Goal: Find specific page/section: Find specific page/section

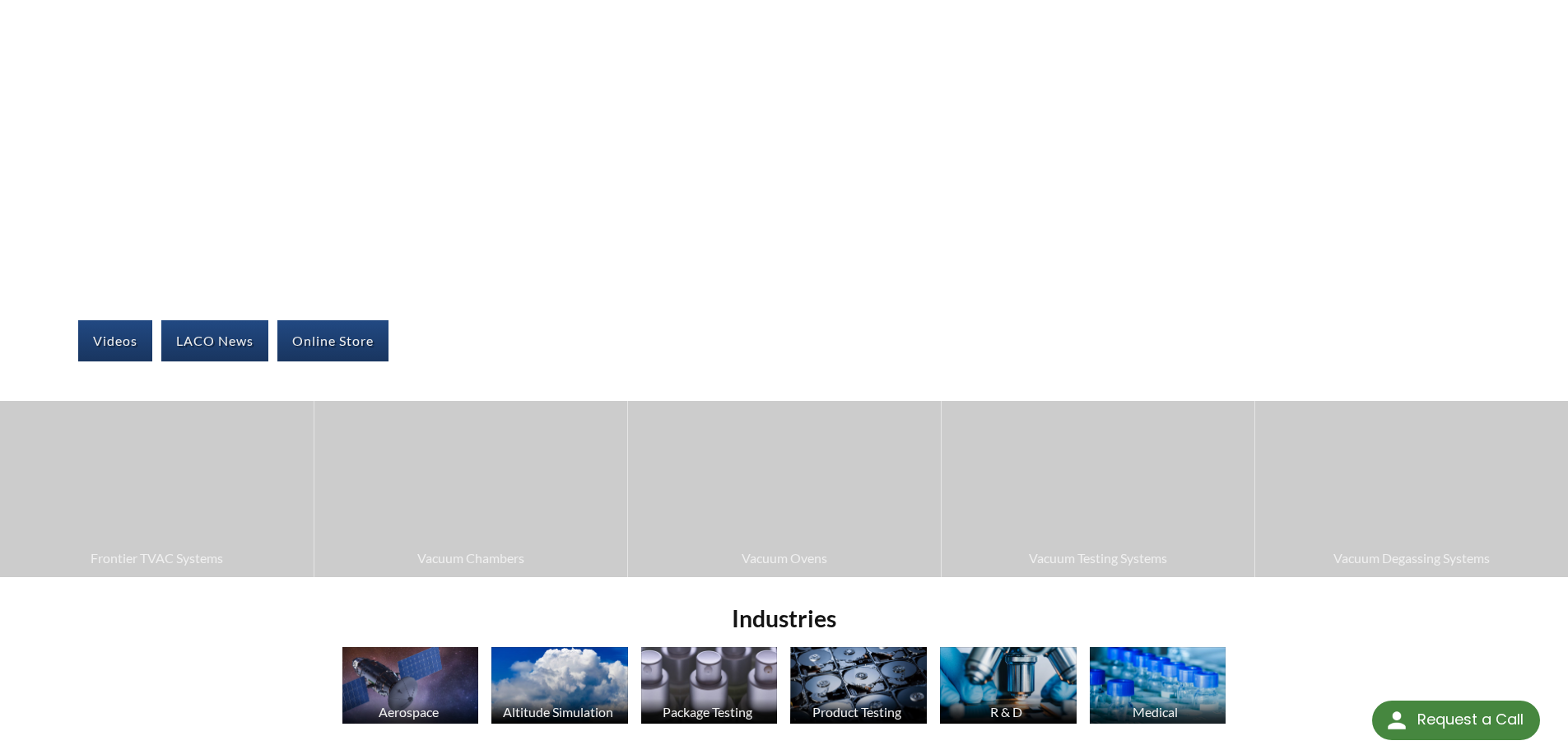
scroll to position [152, 0]
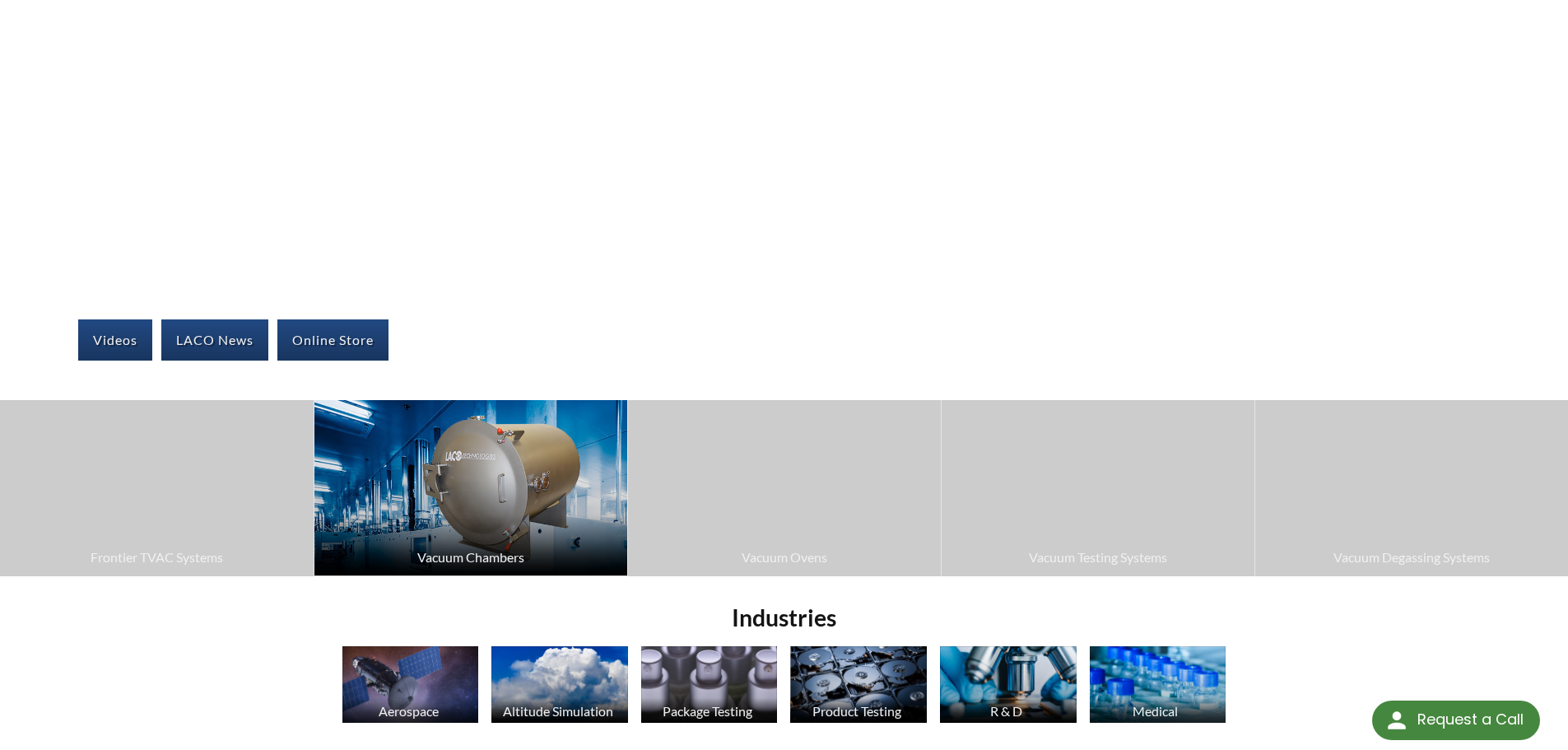
click at [515, 505] on img at bounding box center [471, 487] width 313 height 176
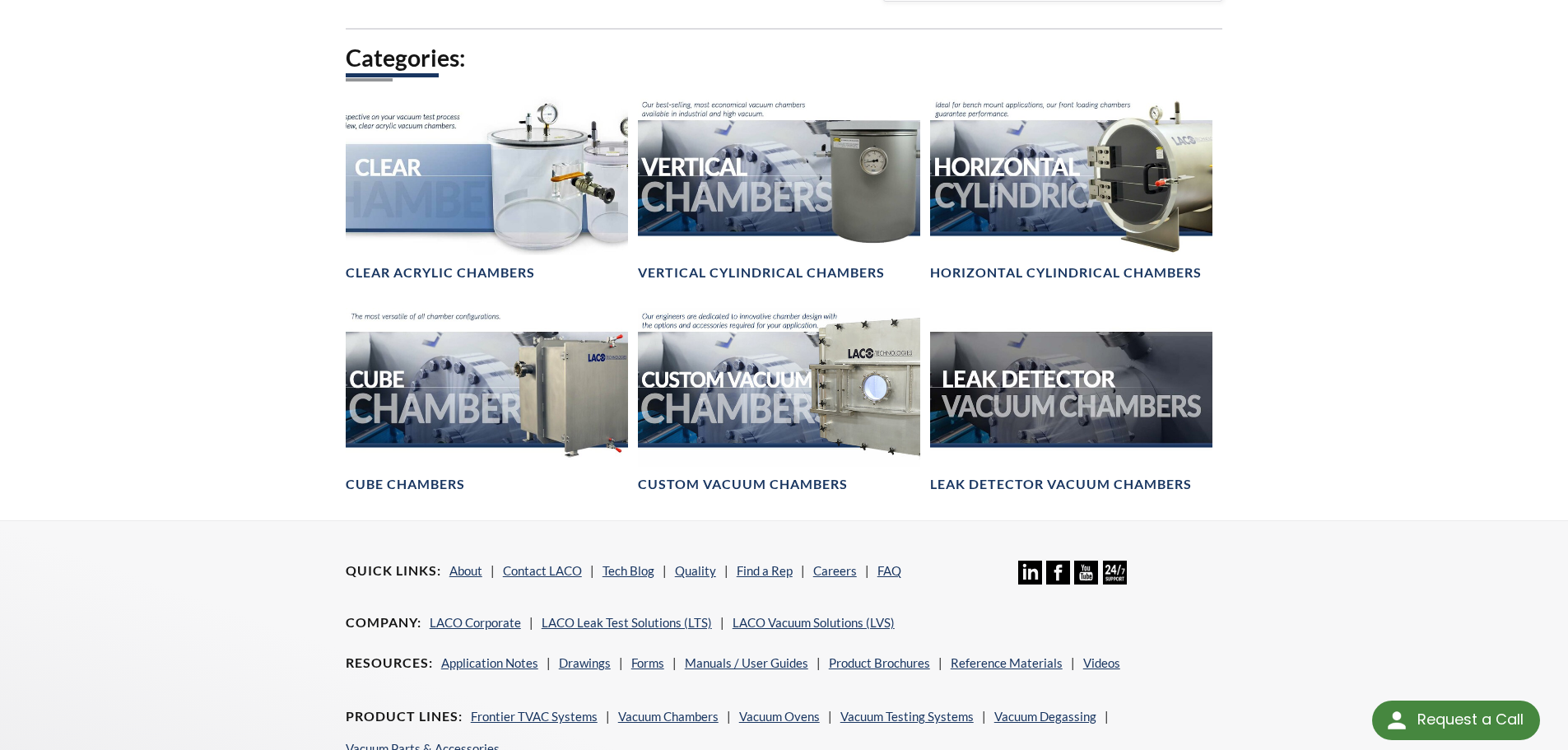
scroll to position [923, 0]
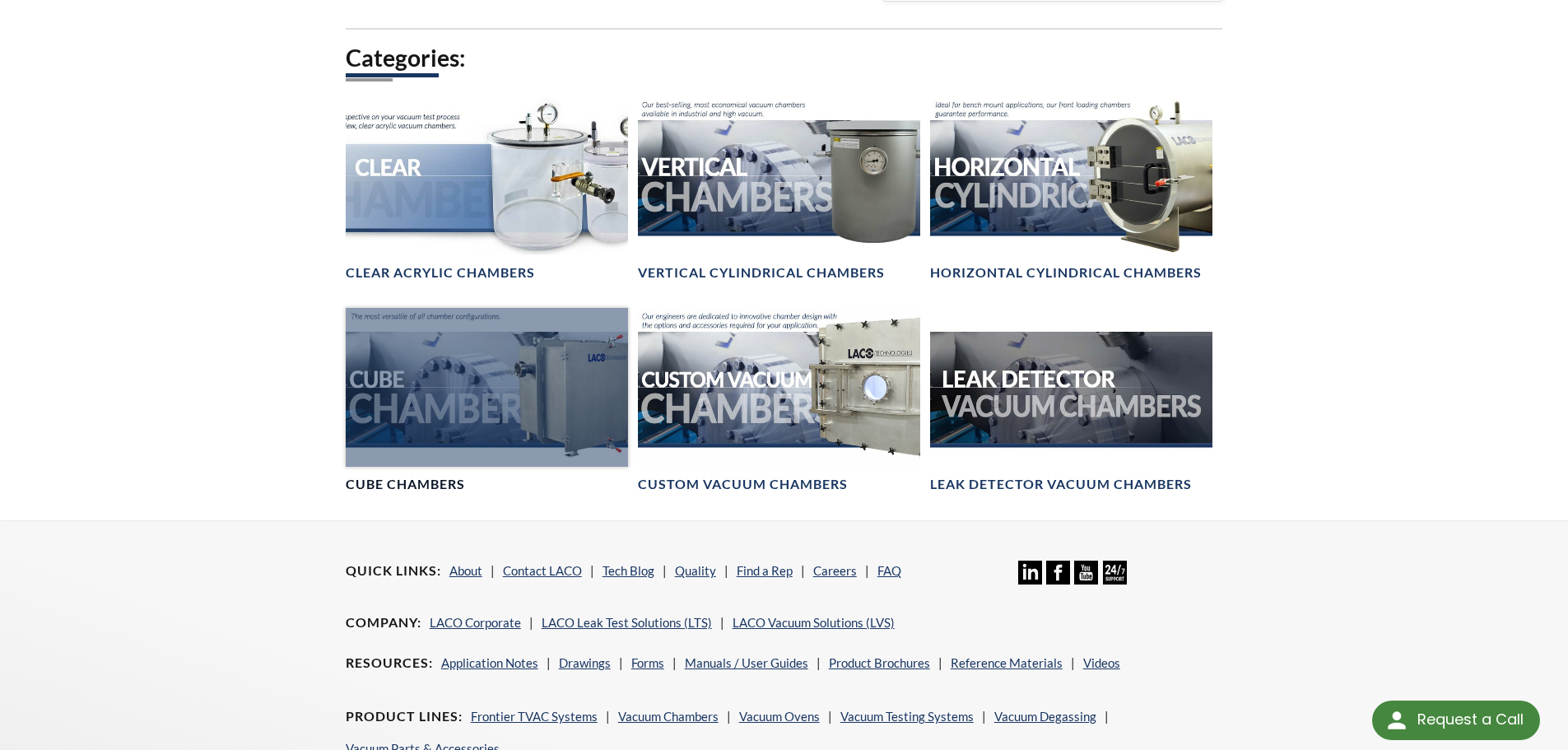
click at [510, 374] on div at bounding box center [487, 387] width 282 height 159
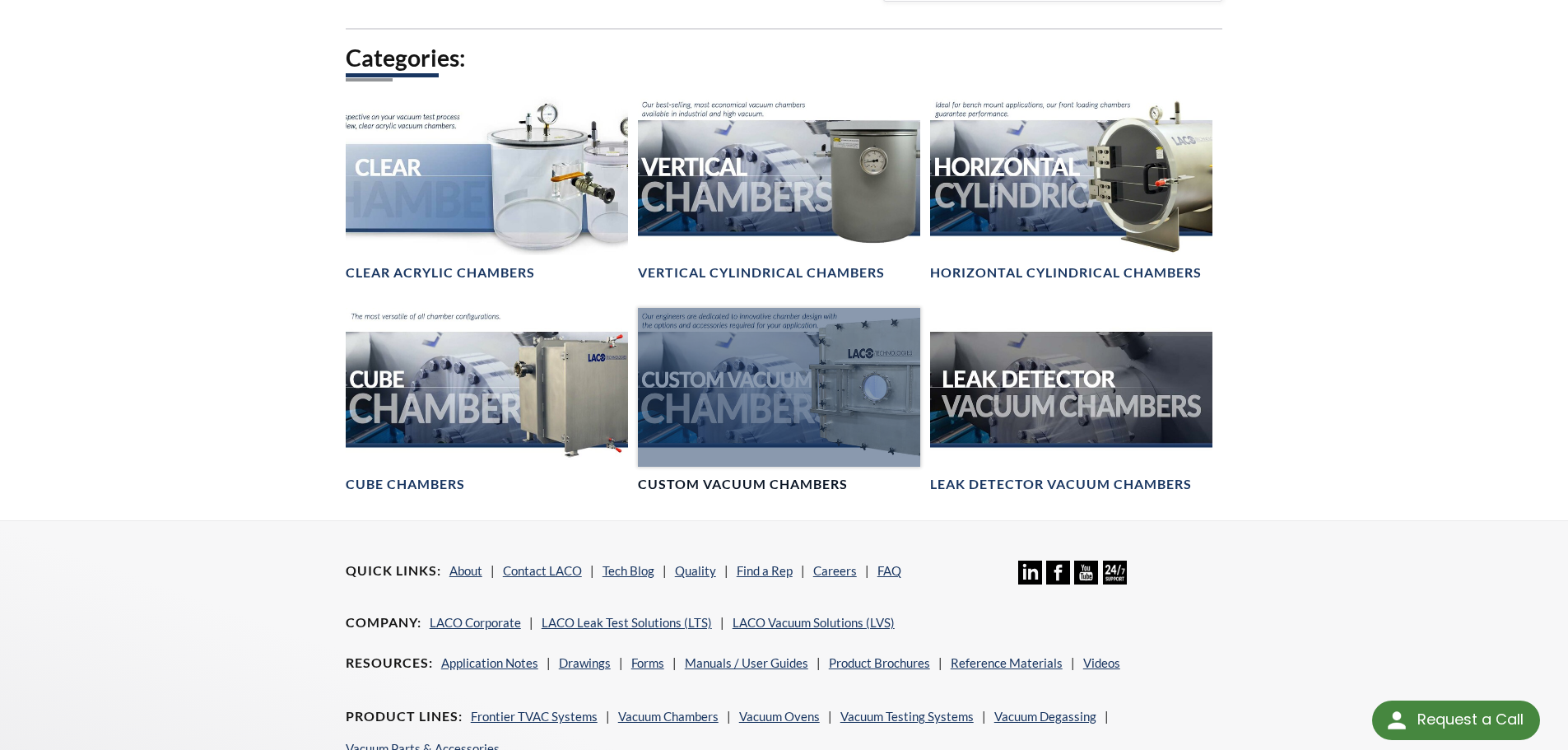
click at [867, 408] on div at bounding box center [779, 387] width 282 height 159
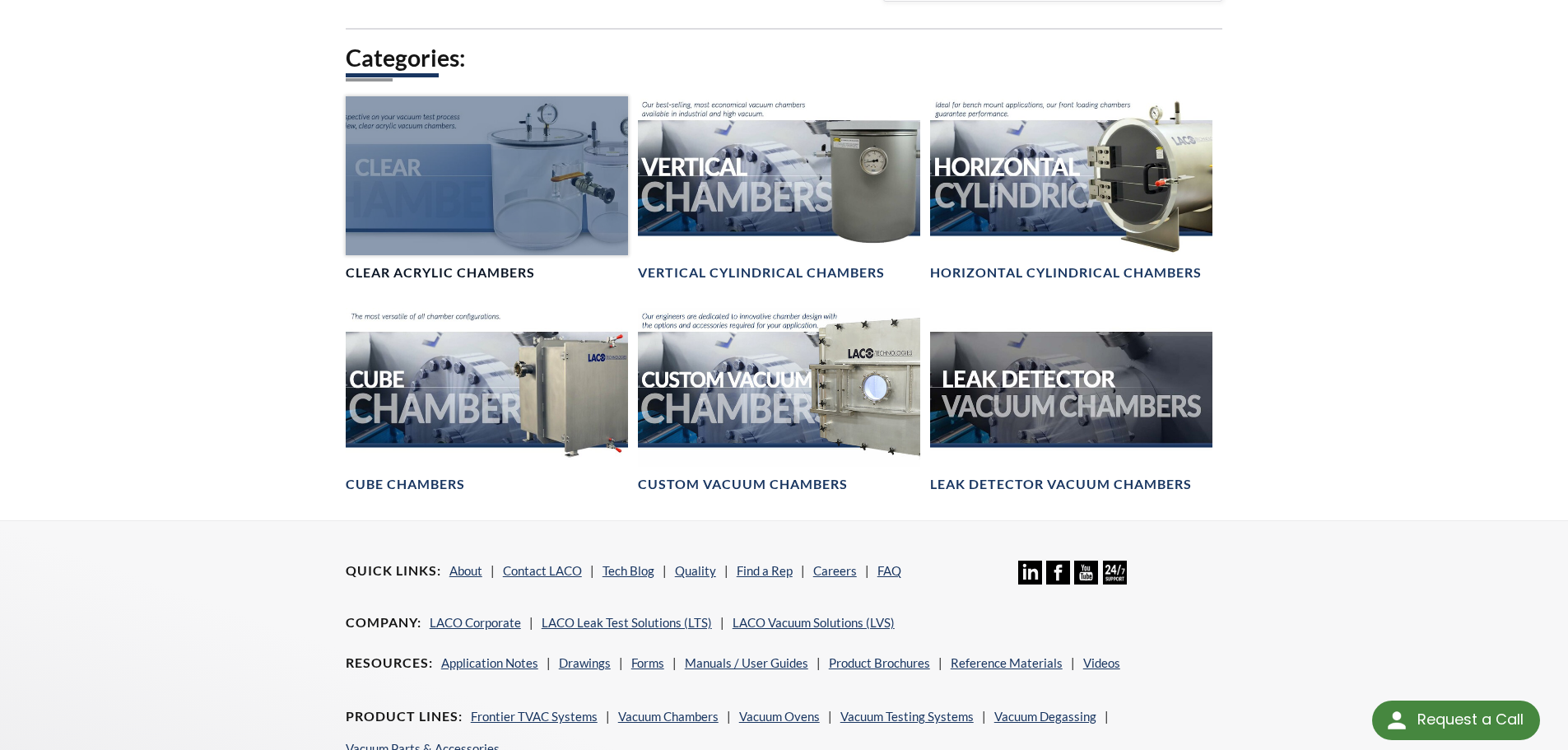
click at [509, 226] on div at bounding box center [487, 176] width 282 height 159
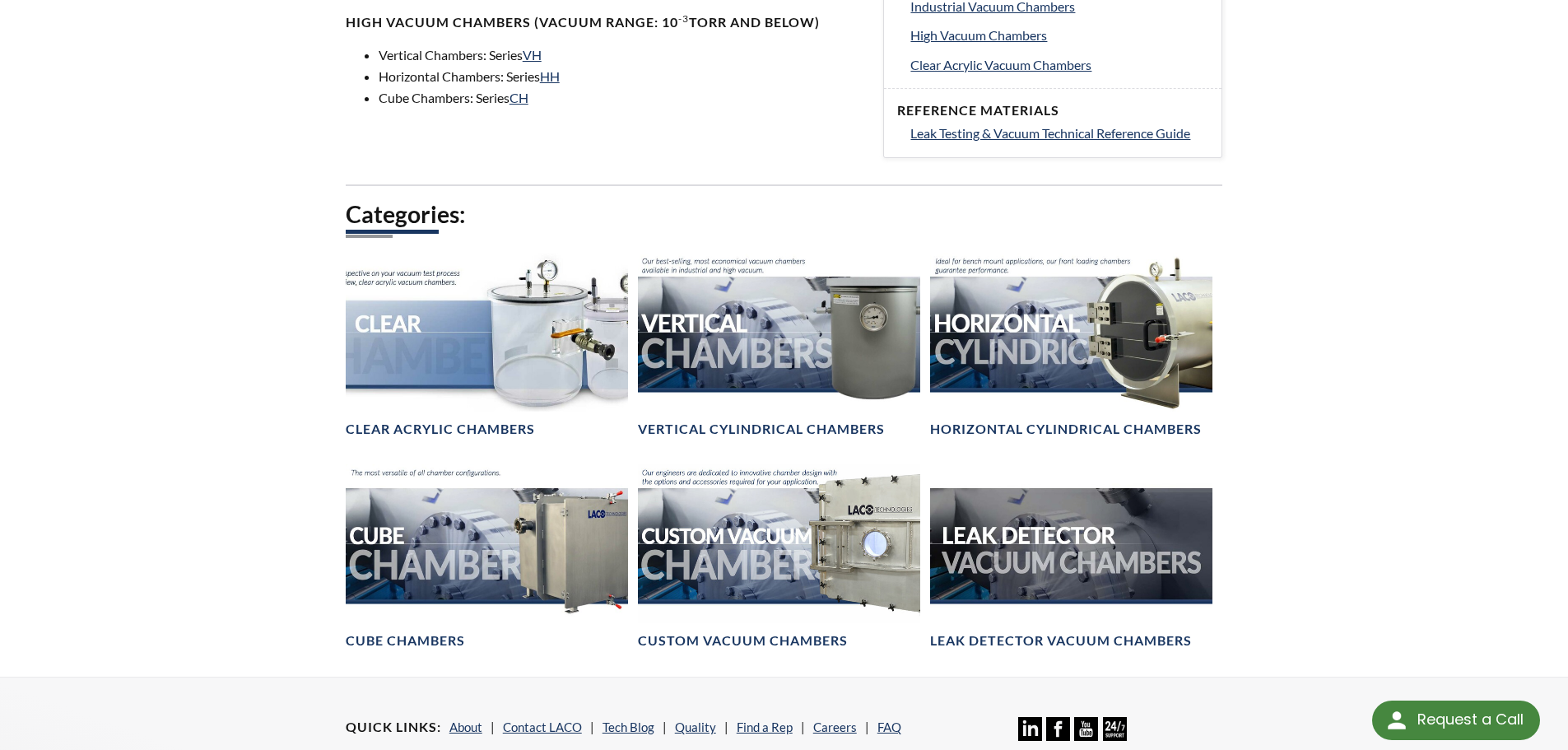
scroll to position [765, 0]
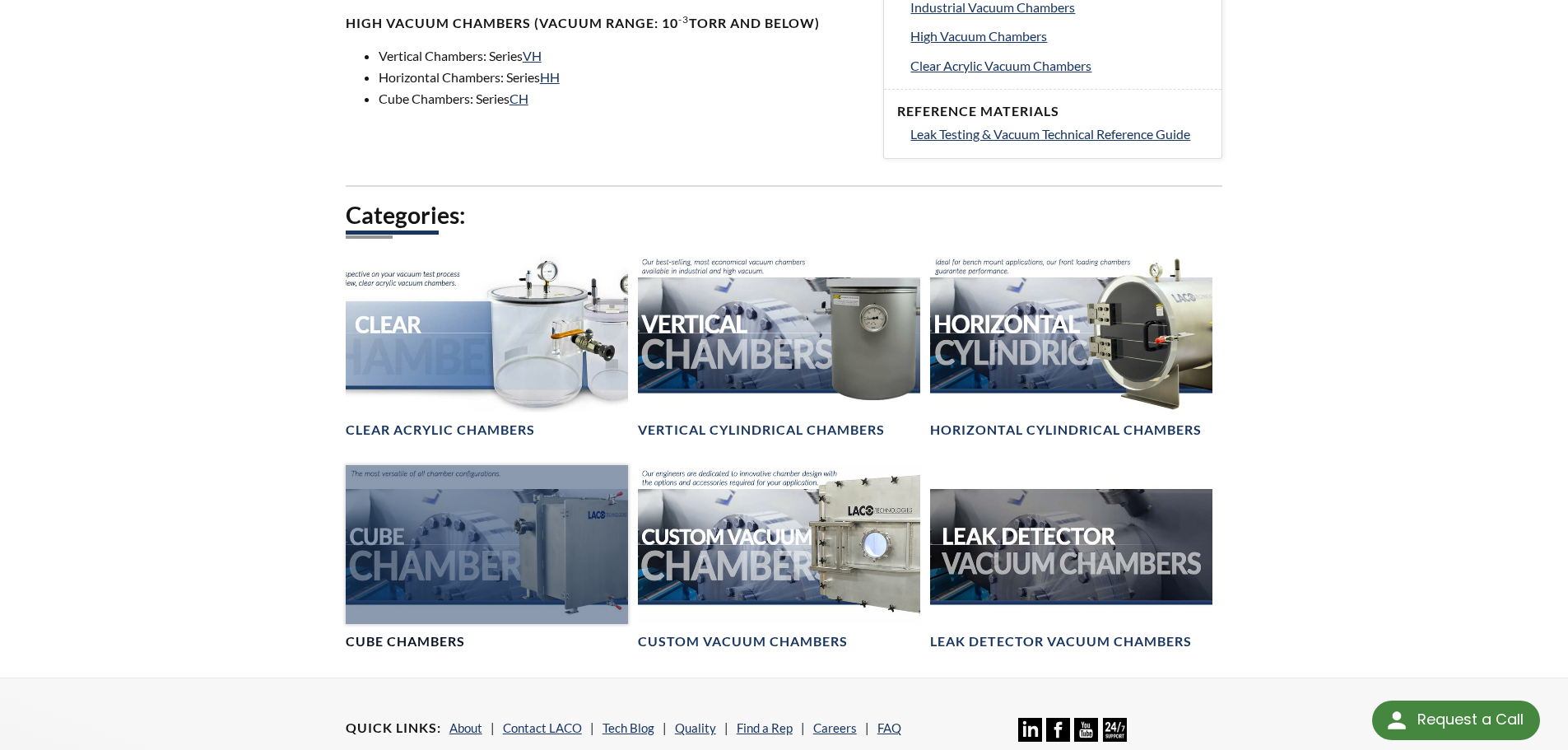
click at [515, 552] on div at bounding box center [487, 544] width 282 height 159
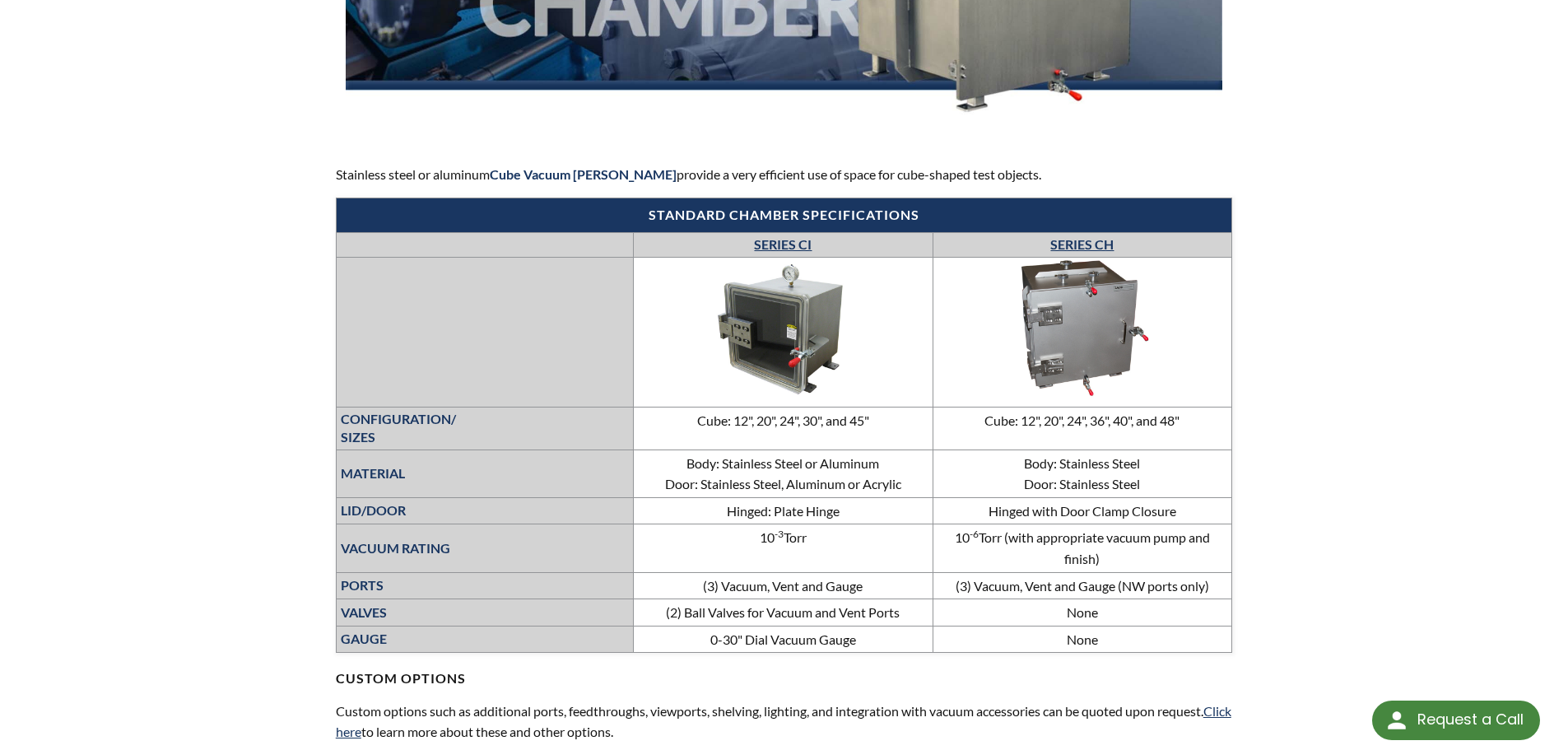
scroll to position [412, 0]
click at [1422, 441] on div "LVS » Vacuum Chambers » Products » Cube Chambers Cube Chambers Stainless steel …" at bounding box center [784, 549] width 1568 height 1763
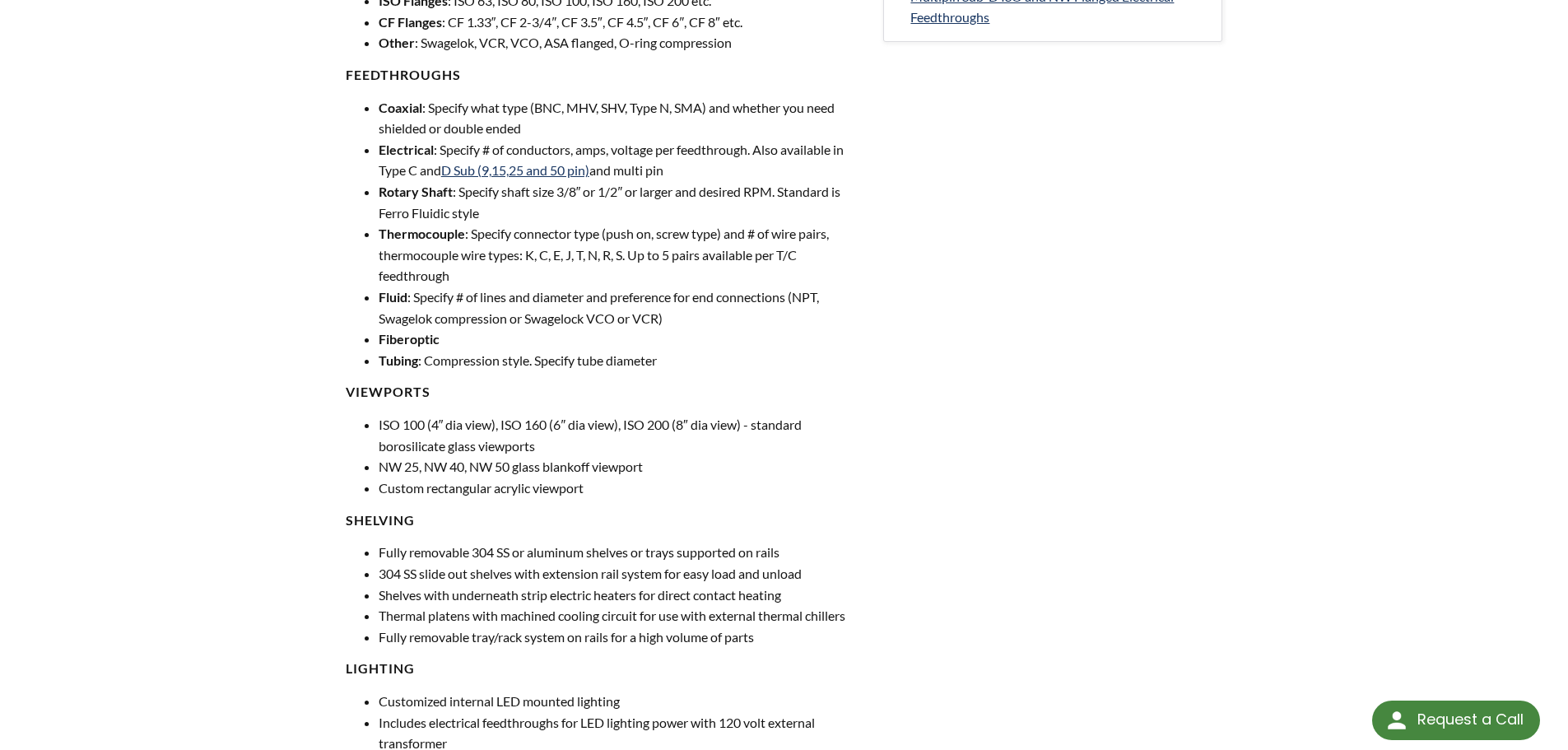
scroll to position [876, 0]
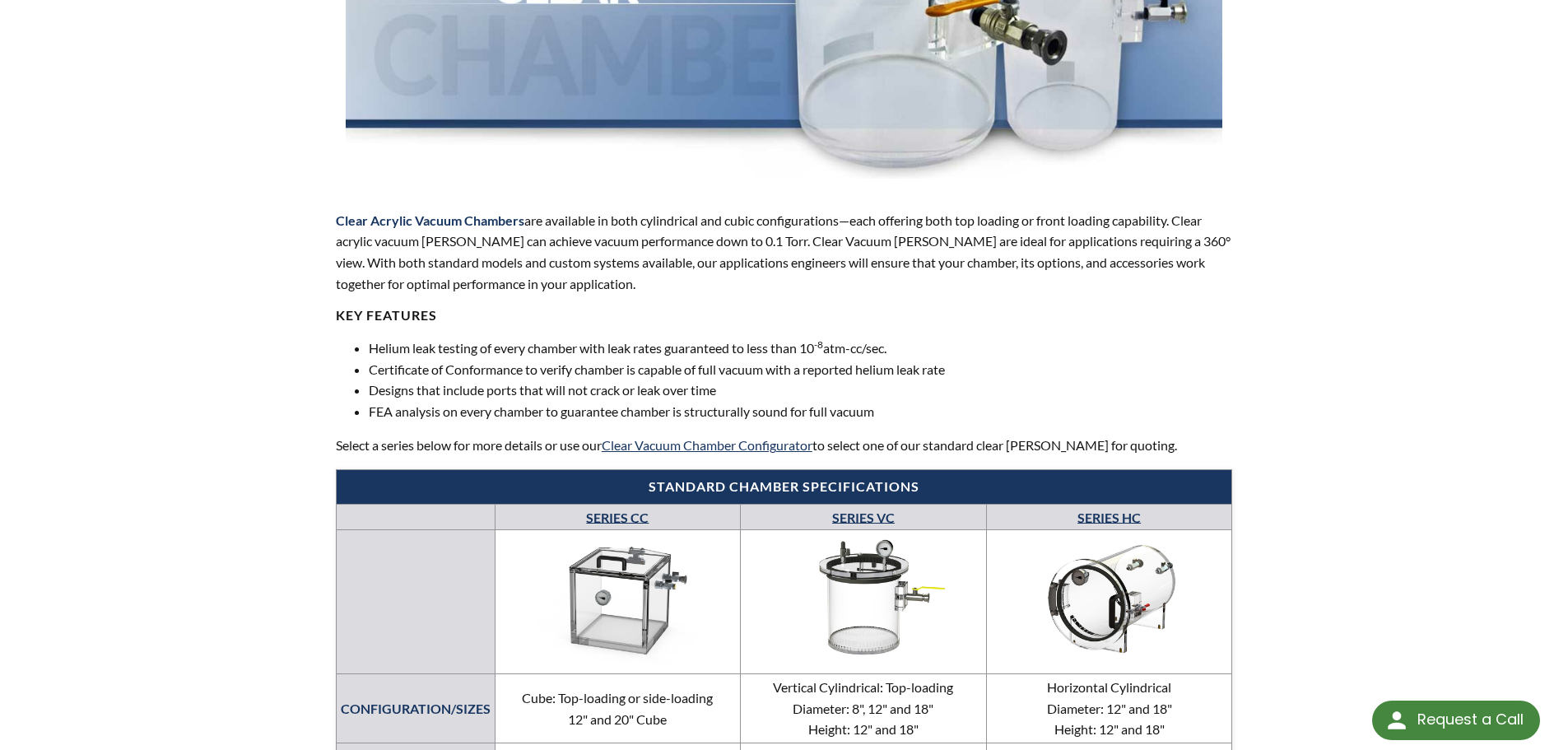
scroll to position [365, 0]
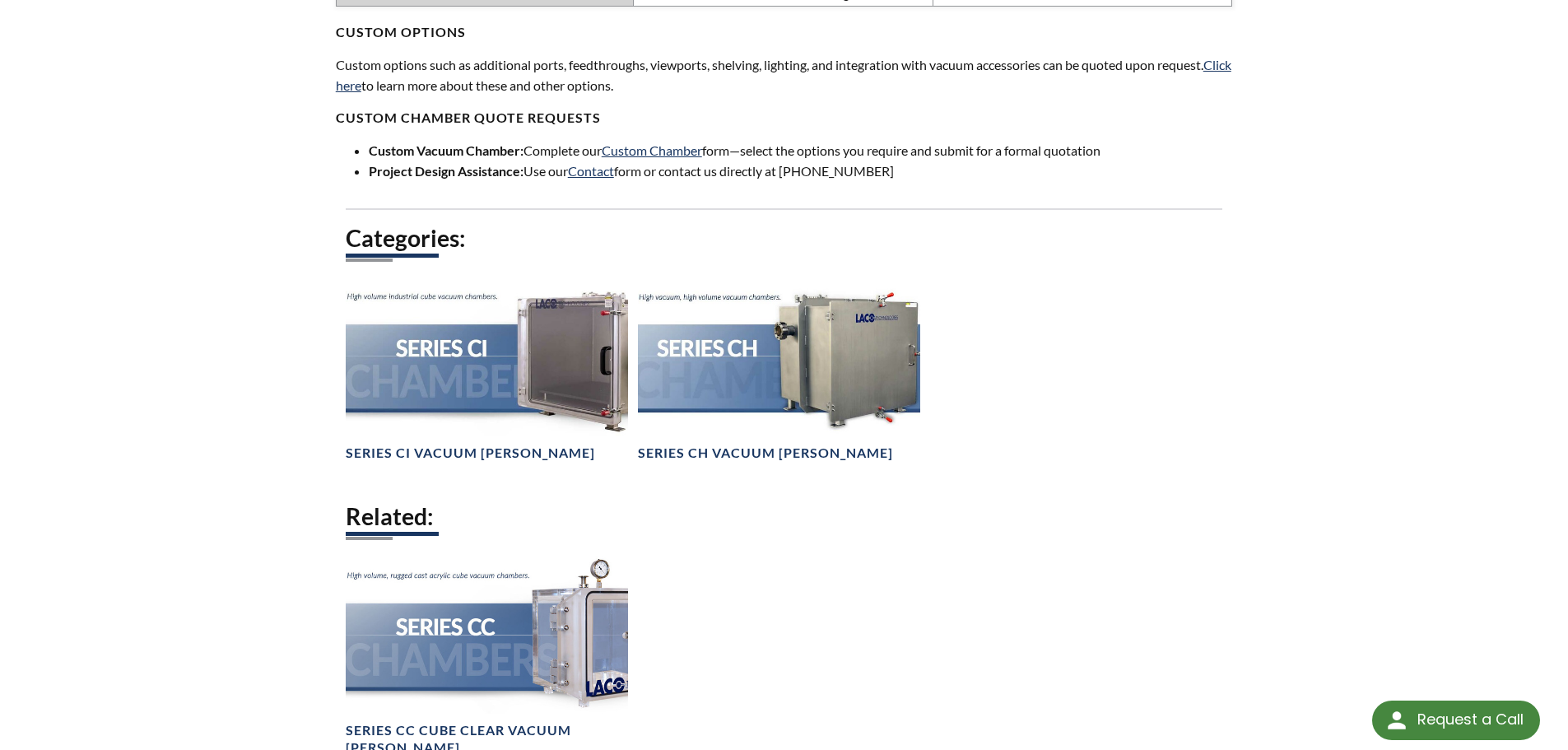
scroll to position [1254, 0]
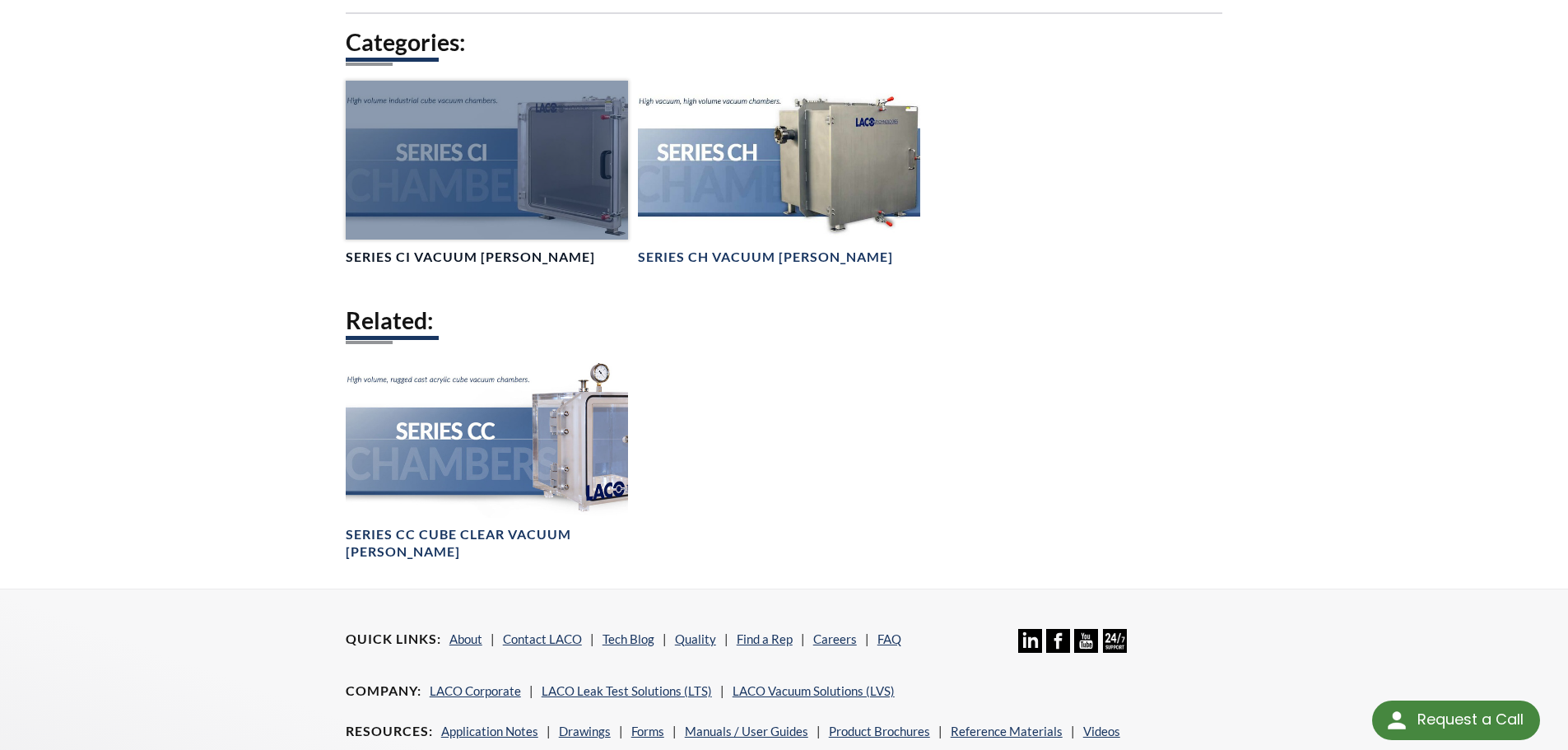
click at [540, 186] on div at bounding box center [487, 160] width 282 height 159
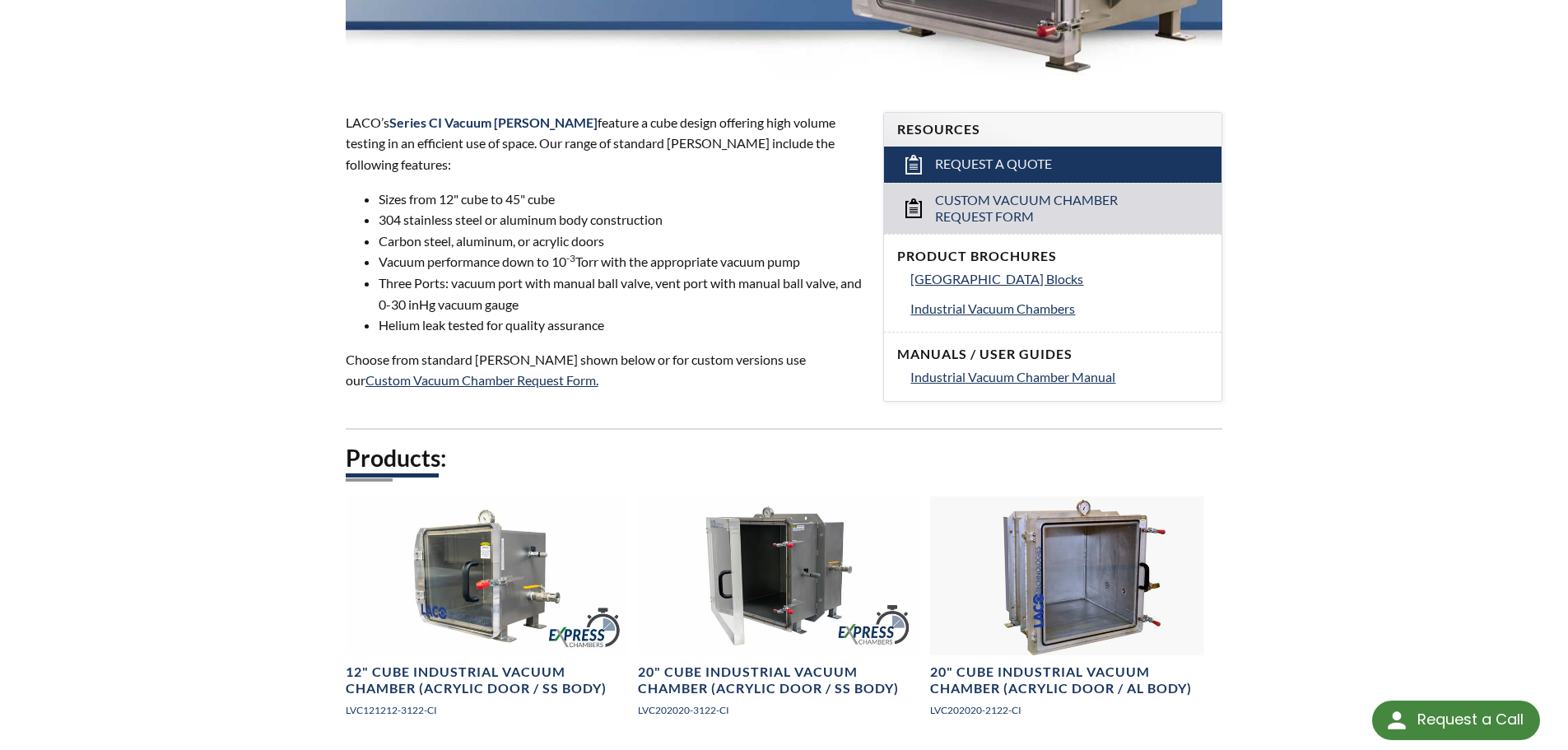
scroll to position [423, 0]
